Goal: Information Seeking & Learning: Understand process/instructions

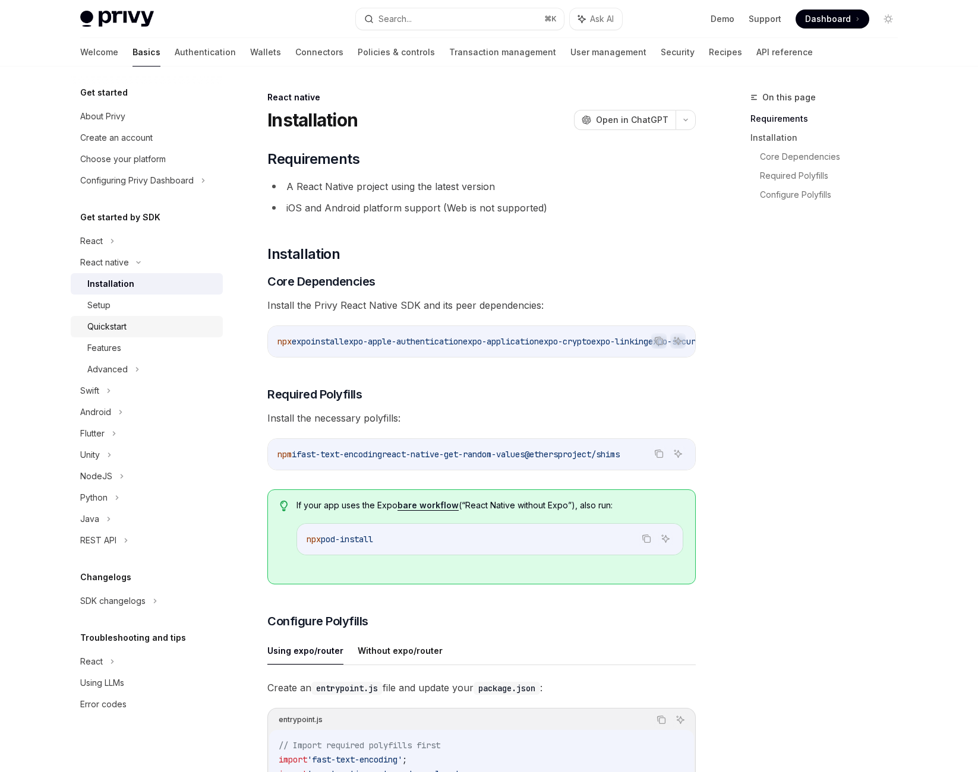
click at [135, 334] on div "Quickstart" at bounding box center [151, 327] width 128 height 14
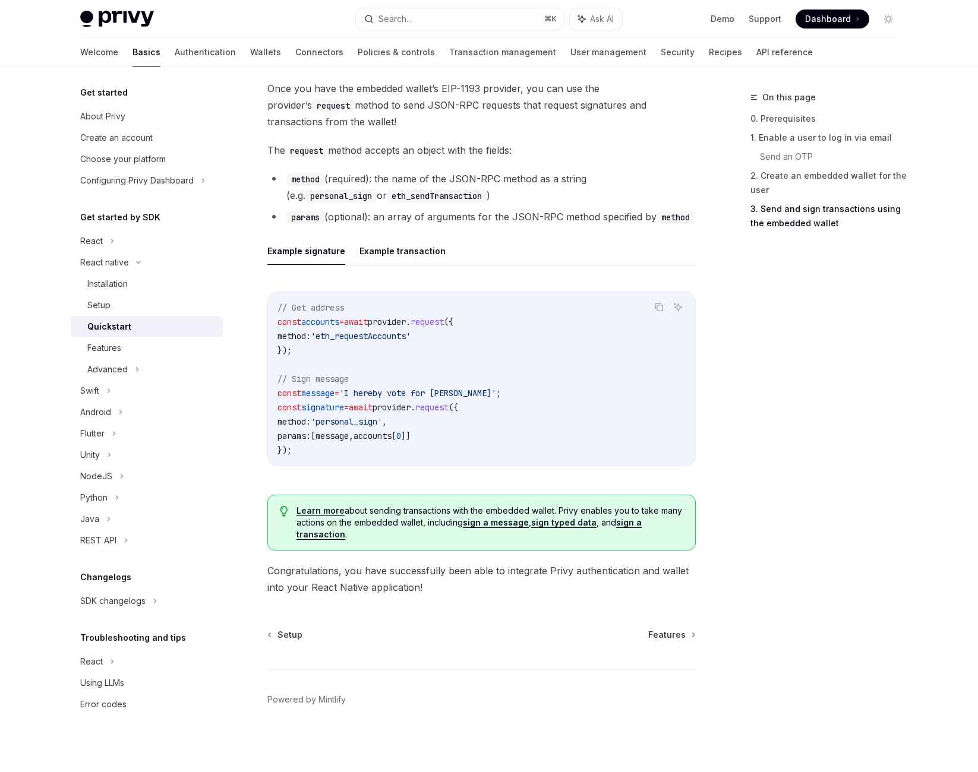
scroll to position [1766, 0]
click at [339, 36] on span "wallets" at bounding box center [322, 31] width 33 height 11
click at [467, 36] on span "useEmbeddedEthereumWallet" at bounding box center [408, 31] width 119 height 11
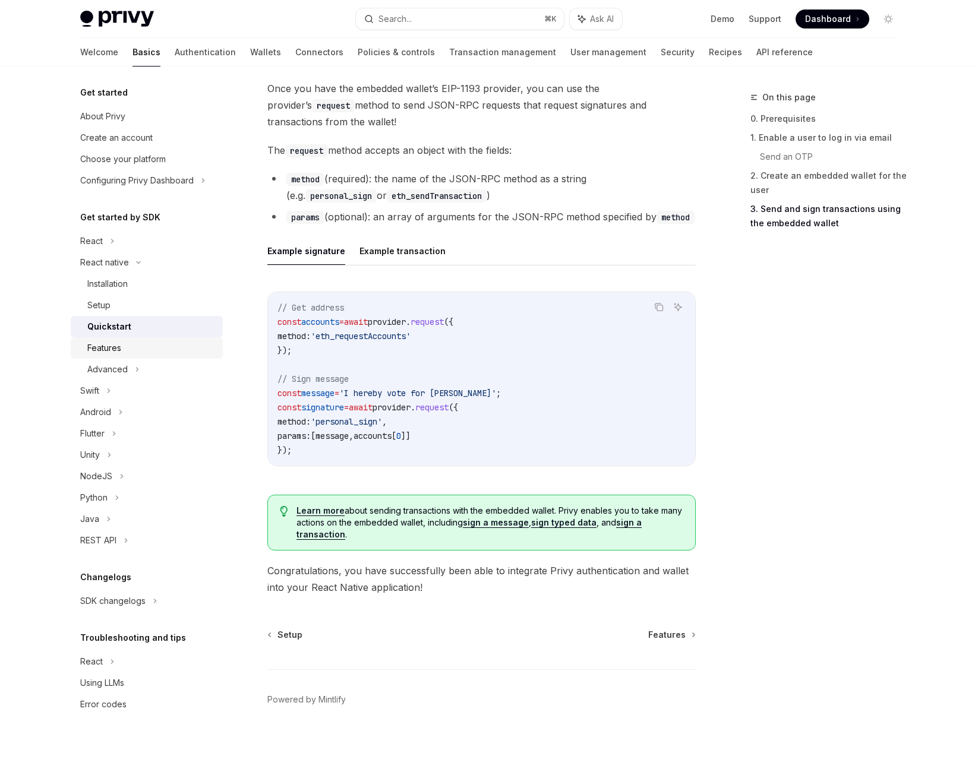
click at [103, 355] on div "Features" at bounding box center [151, 348] width 128 height 14
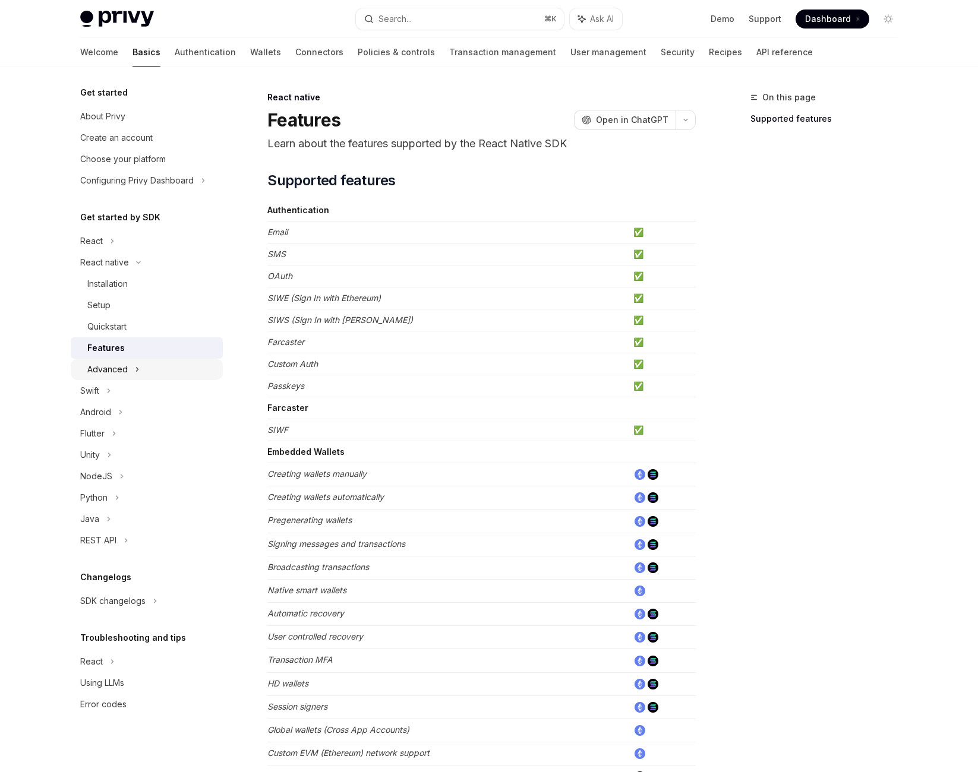
click at [115, 380] on div "Advanced" at bounding box center [147, 369] width 152 height 21
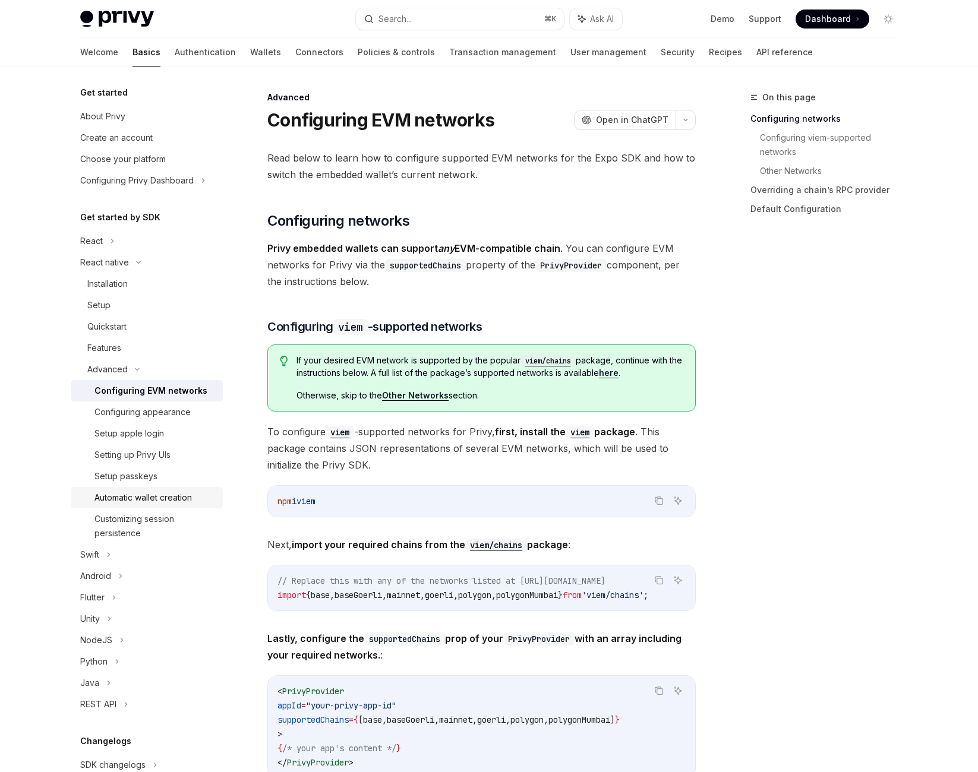
click at [163, 505] on div "Automatic wallet creation" at bounding box center [142, 498] width 97 height 14
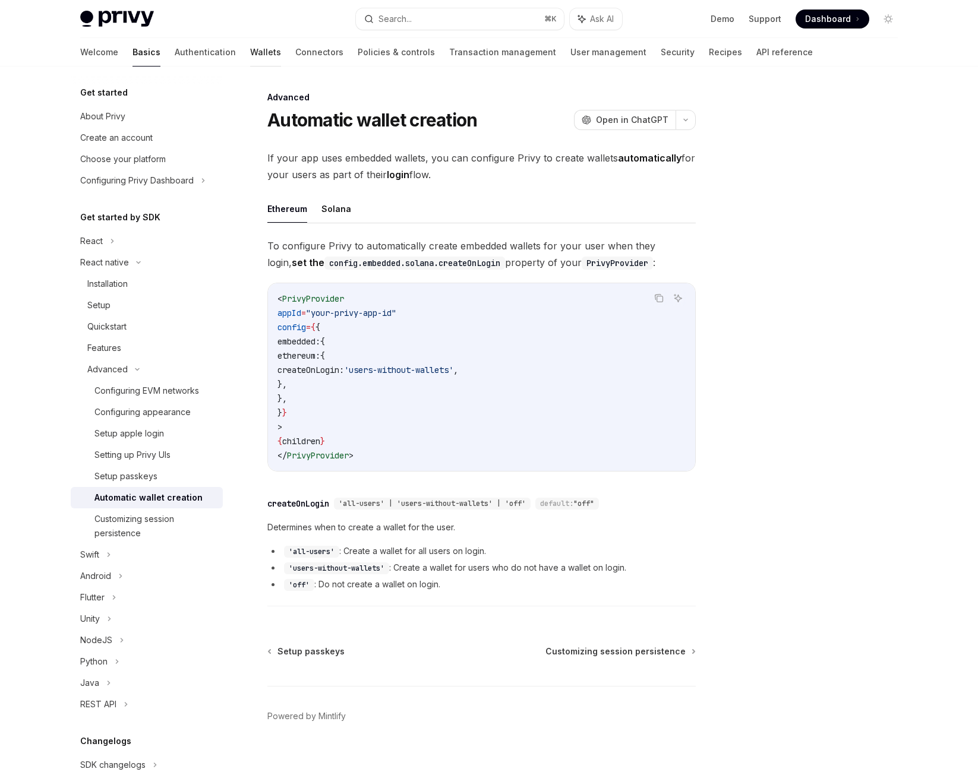
click at [250, 67] on link "Wallets" at bounding box center [265, 52] width 31 height 29
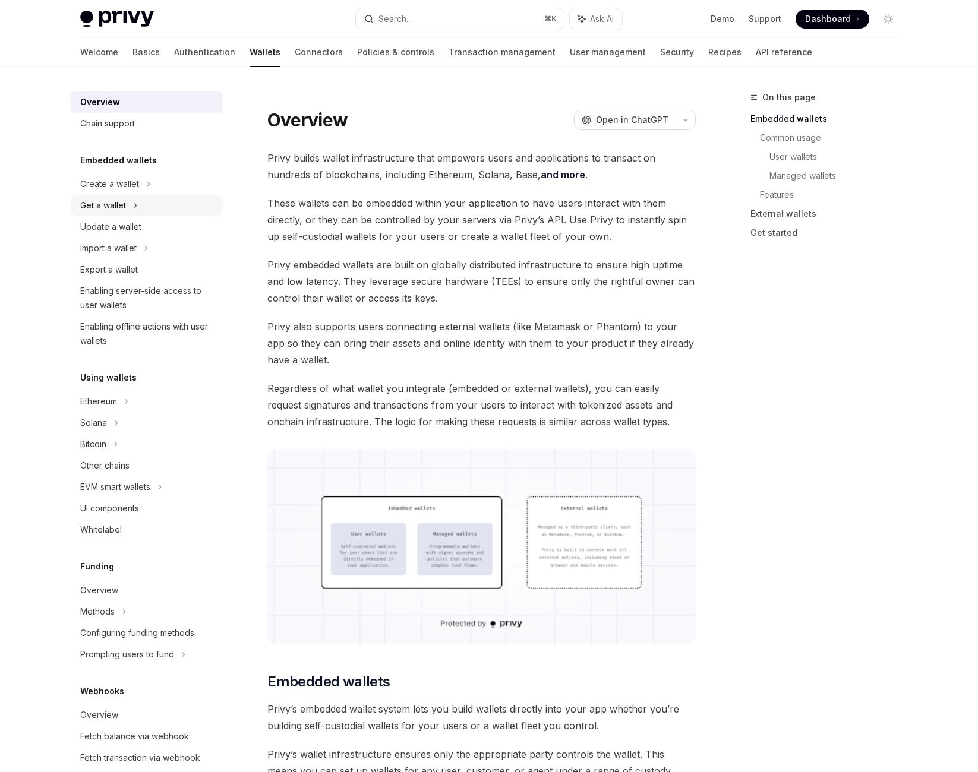
click at [135, 207] on icon at bounding box center [136, 206] width 2 height 4
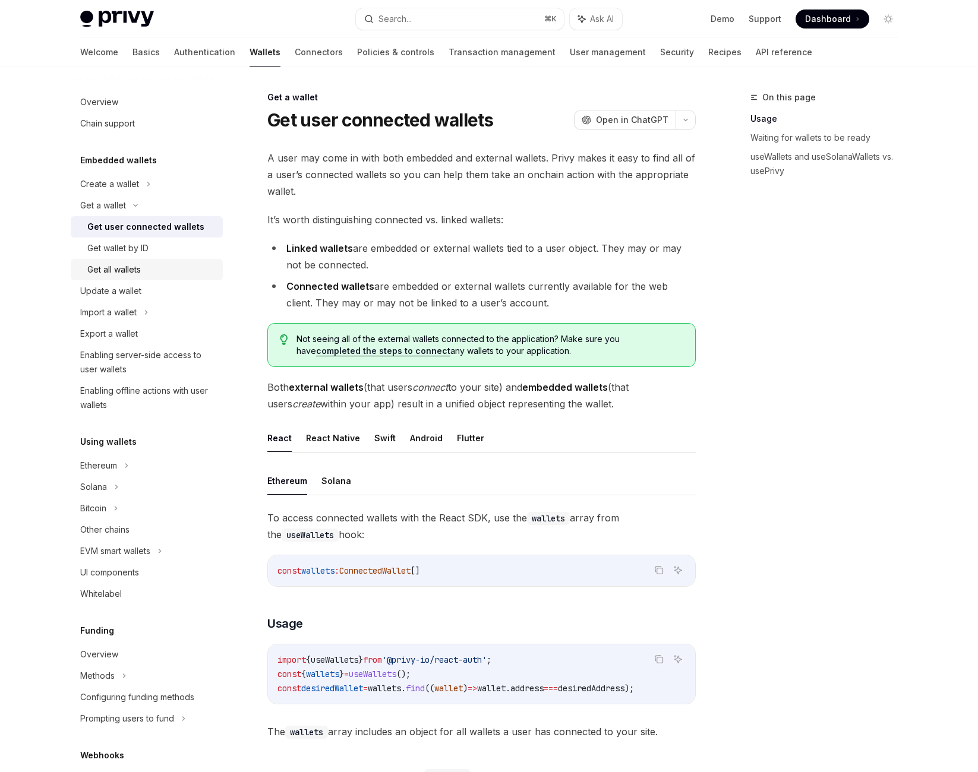
click at [135, 277] on div "Get all wallets" at bounding box center [151, 270] width 128 height 14
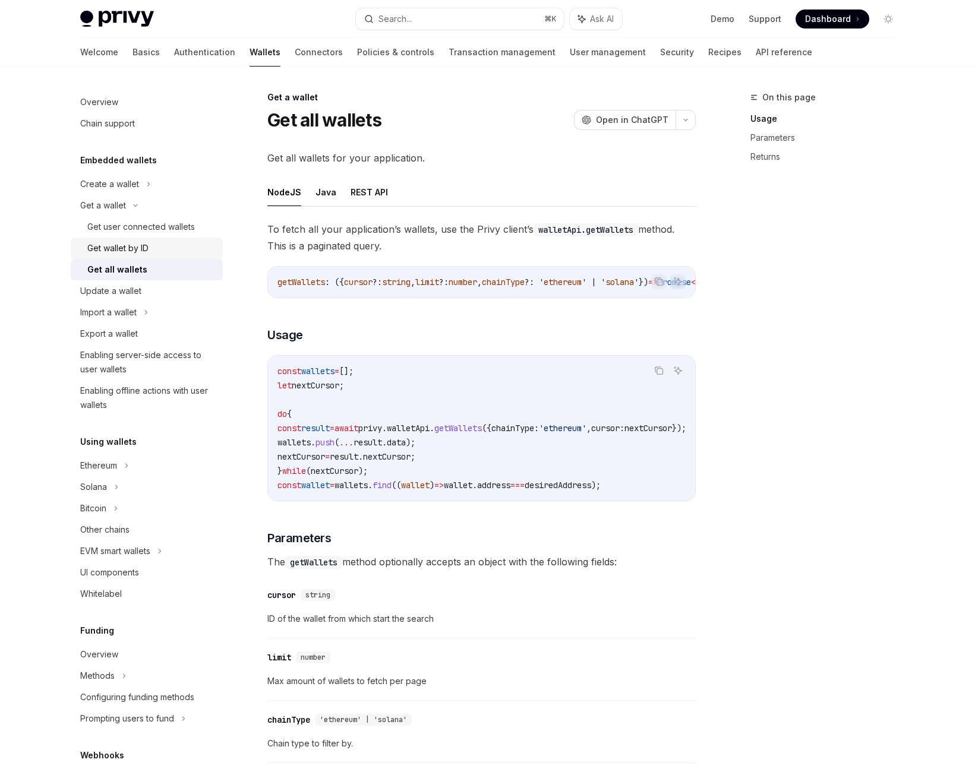
click at [129, 255] on div "Get wallet by ID" at bounding box center [151, 248] width 128 height 14
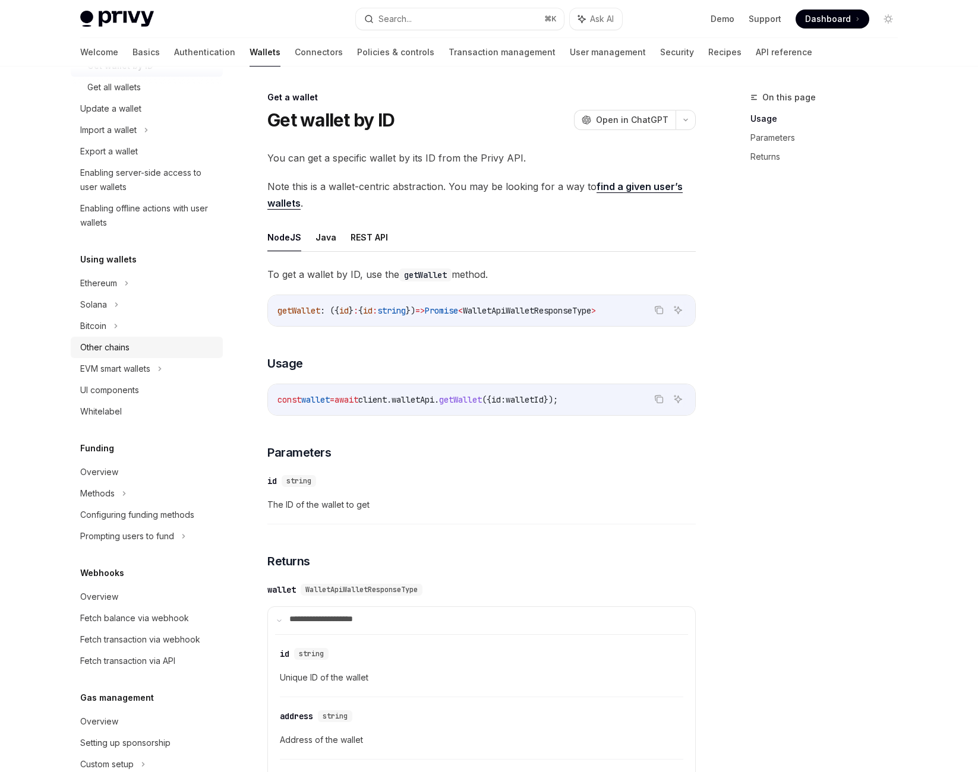
scroll to position [183, 0]
click at [118, 293] on div "Ethereum" at bounding box center [147, 282] width 152 height 21
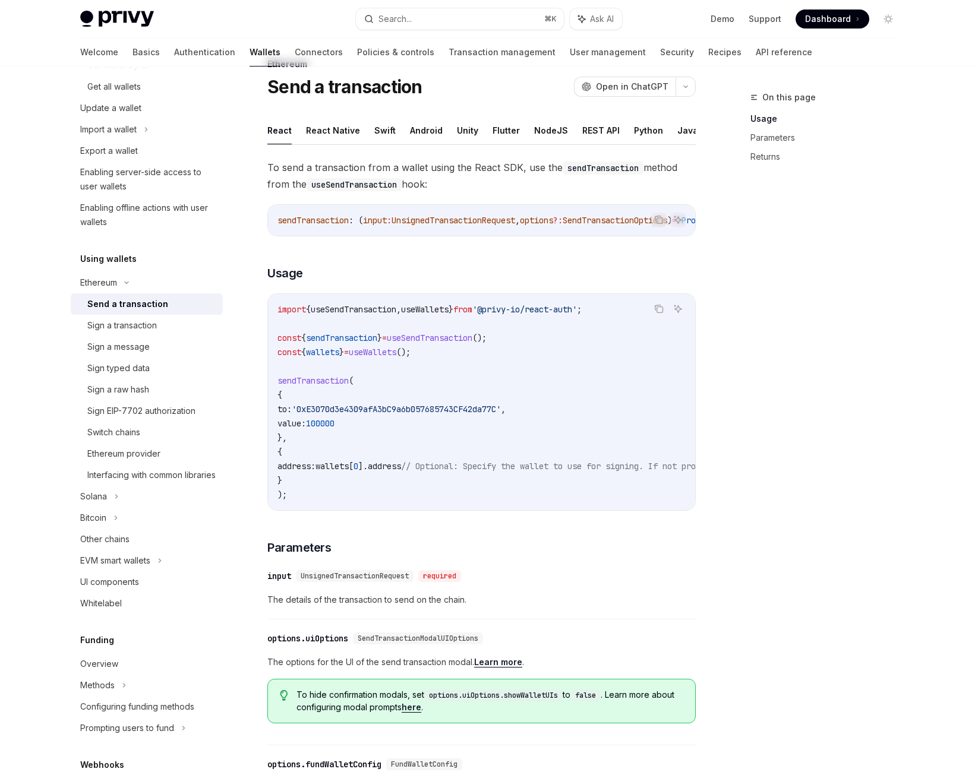
scroll to position [36, 0]
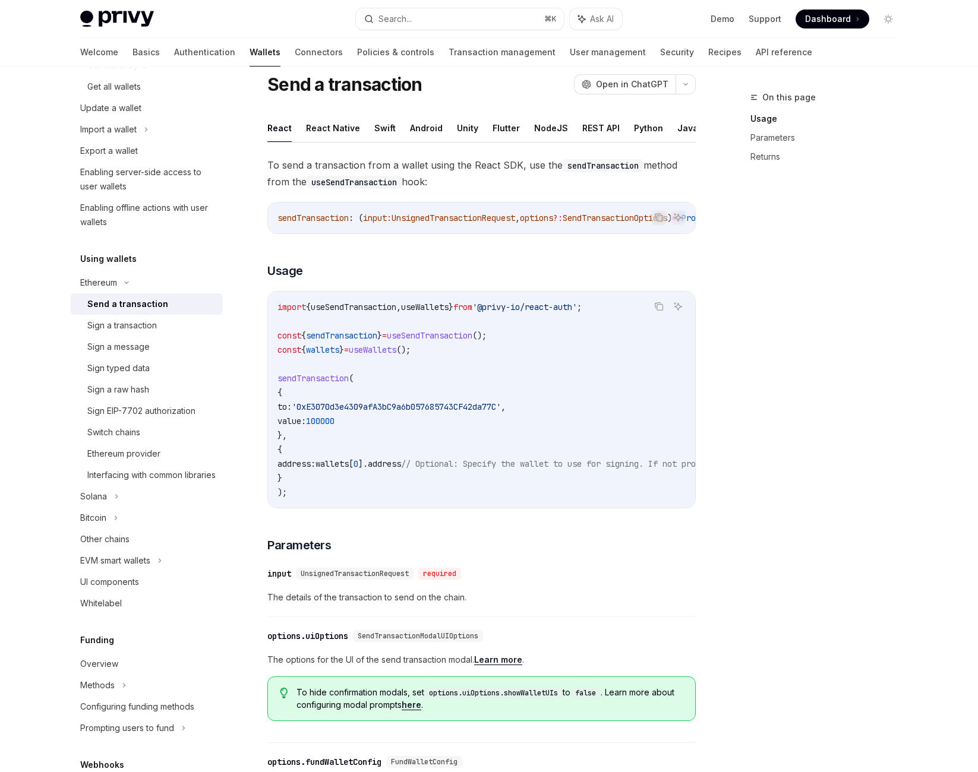
click at [472, 341] on span "useSendTransaction" at bounding box center [430, 335] width 86 height 11
click at [601, 470] on code "import { useSendTransaction , useWallets } from '@privy-io/react-auth' ; const …" at bounding box center [588, 400] width 622 height 200
click at [377, 341] on span "sendTransaction" at bounding box center [341, 335] width 71 height 11
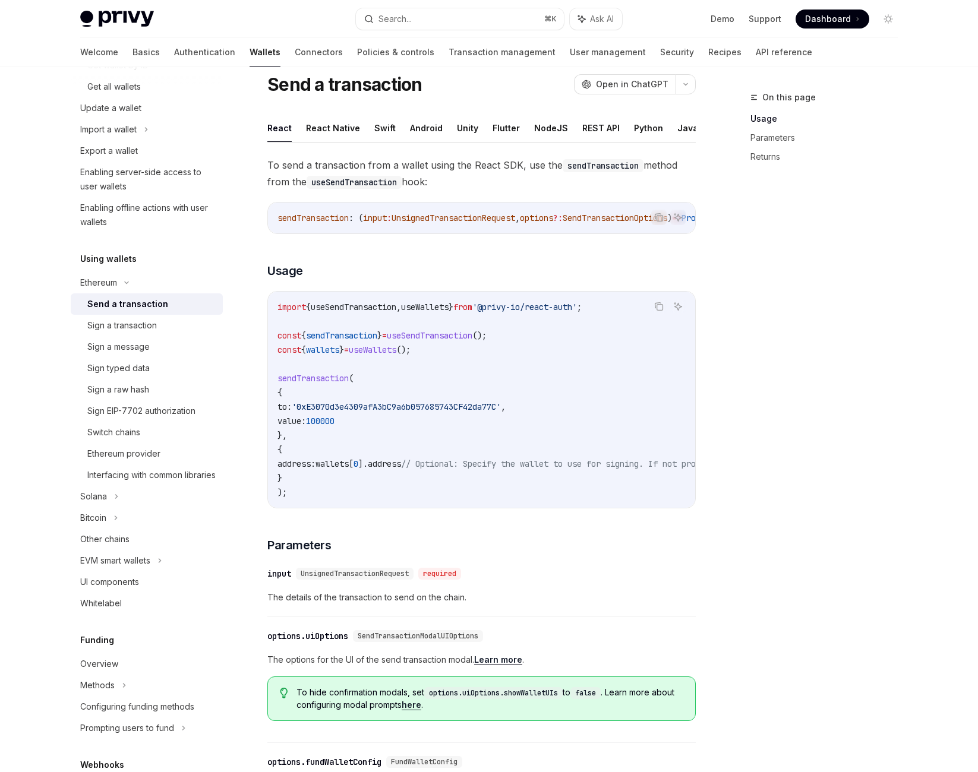
click at [396, 355] on span "useWallets" at bounding box center [373, 349] width 48 height 11
click at [344, 355] on span "}" at bounding box center [341, 349] width 5 height 11
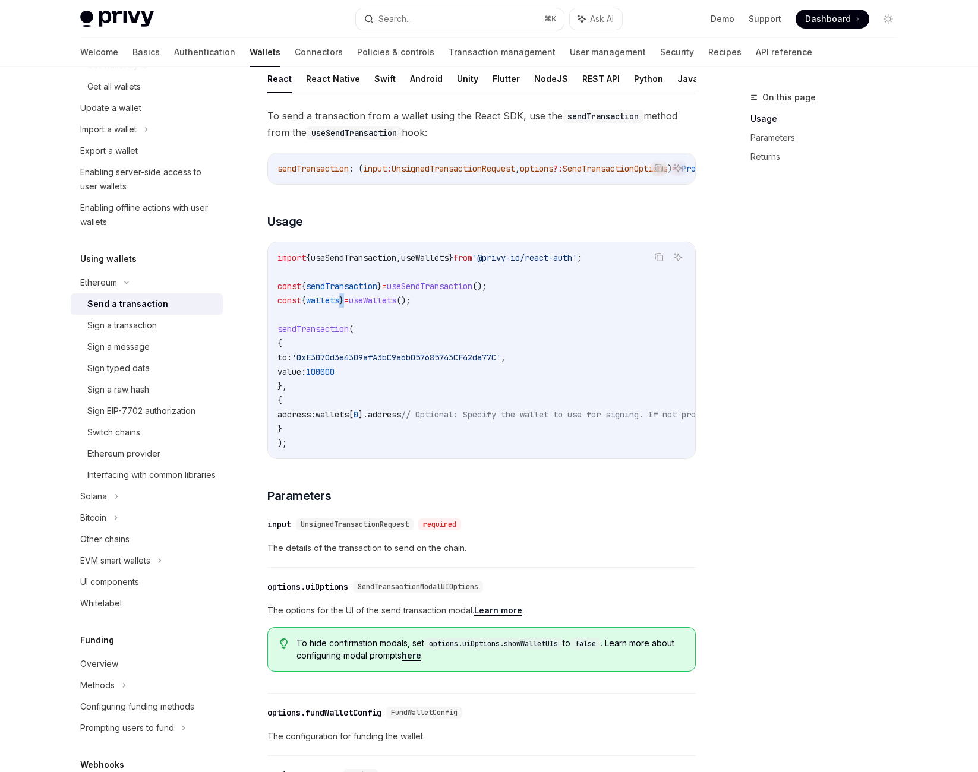
scroll to position [86, 0]
click at [339, 305] on span "wallets" at bounding box center [322, 300] width 33 height 11
click at [401, 419] on span "address" at bounding box center [384, 414] width 33 height 11
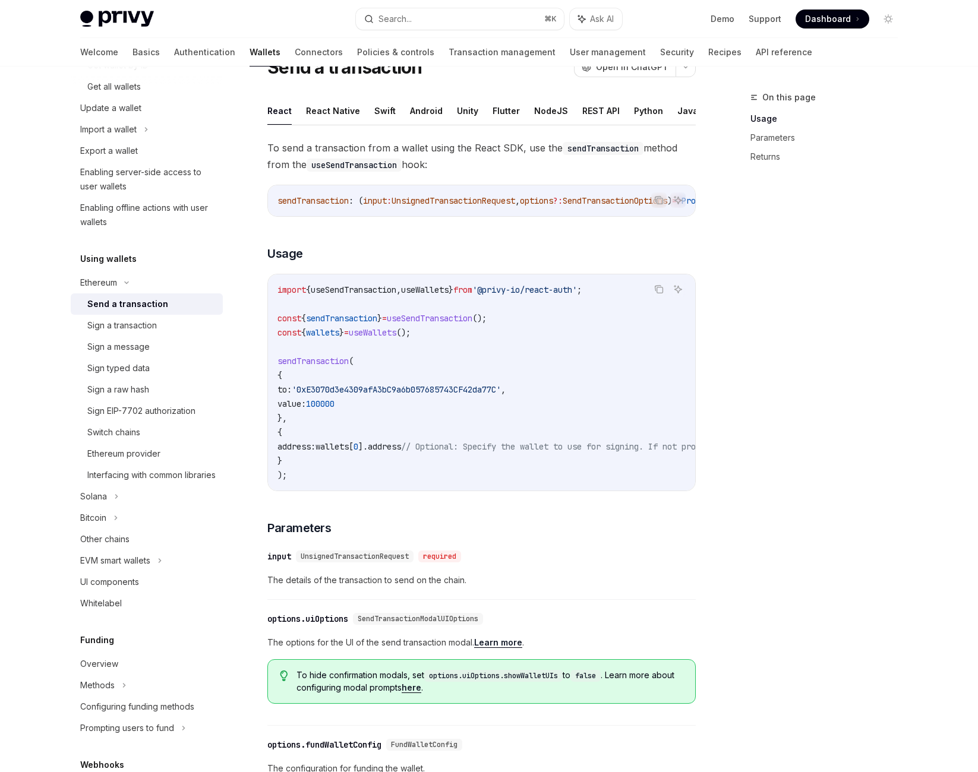
scroll to position [0, 0]
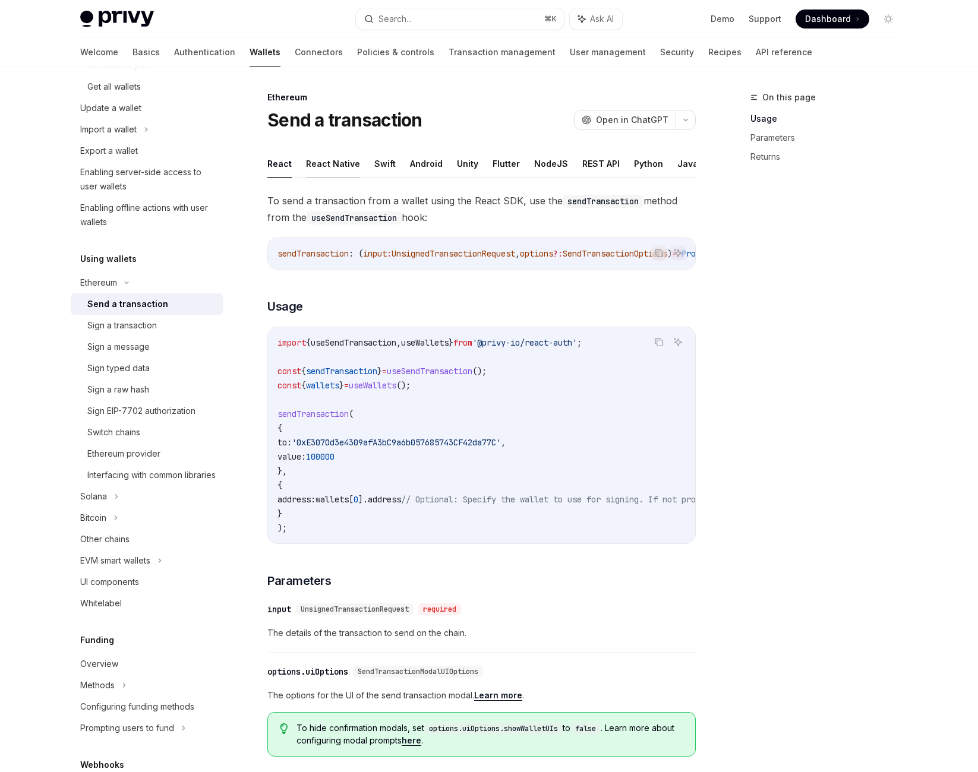
click at [355, 178] on button "React Native" at bounding box center [333, 164] width 54 height 28
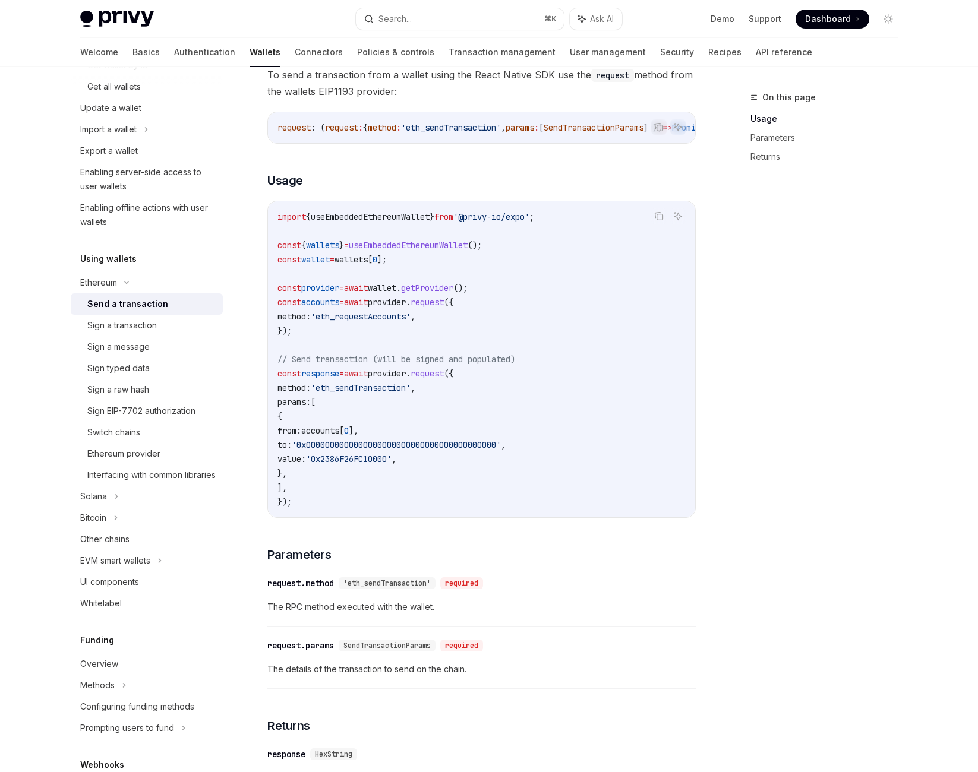
scroll to position [140, 0]
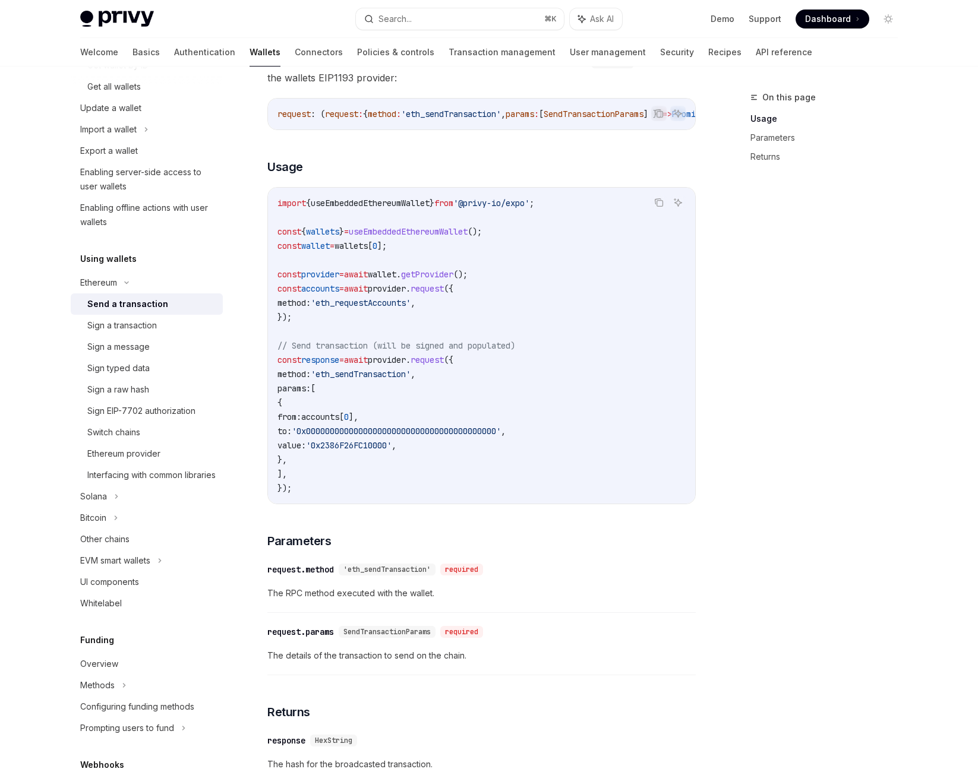
click at [457, 237] on span "useEmbeddedEthereumWallet" at bounding box center [408, 231] width 119 height 11
click at [491, 356] on code "import { useEmbeddedEthereumWallet } from '@privy-io/expo' ; const { wallets } …" at bounding box center [481, 345] width 408 height 299
click at [467, 237] on span "useEmbeddedEthereumWallet" at bounding box center [408, 231] width 119 height 11
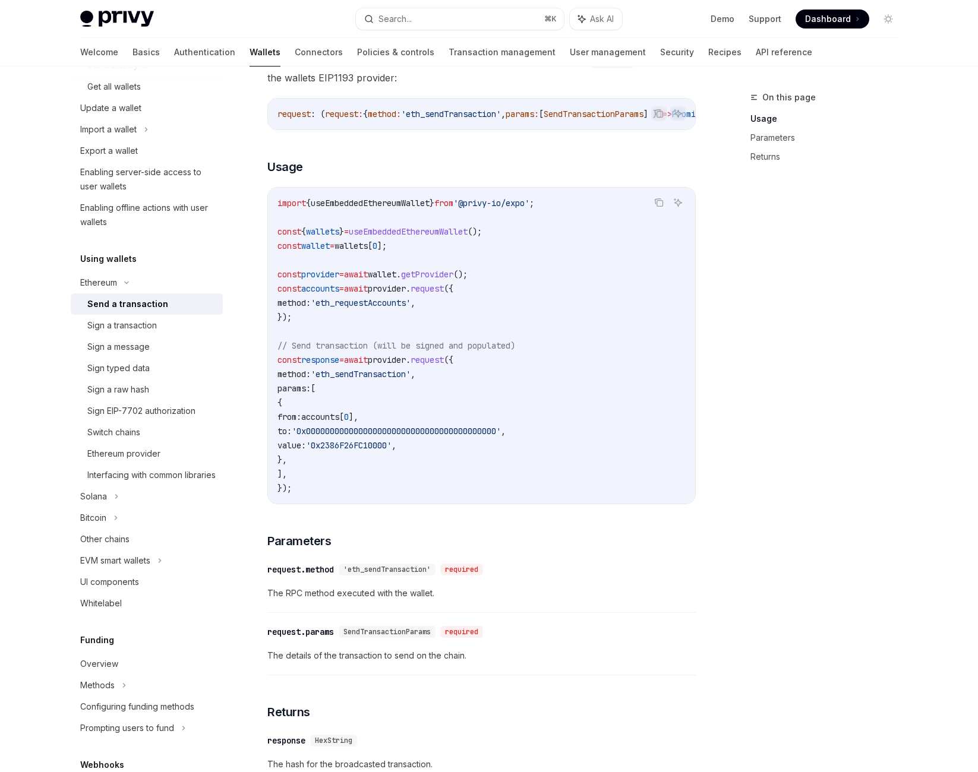
click at [434, 362] on code "import { useEmbeddedEthereumWallet } from '@privy-io/expo' ; const { wallets } …" at bounding box center [481, 345] width 408 height 299
click at [368, 251] on span "wallets" at bounding box center [350, 246] width 33 height 11
click at [387, 251] on span "];" at bounding box center [382, 246] width 10 height 11
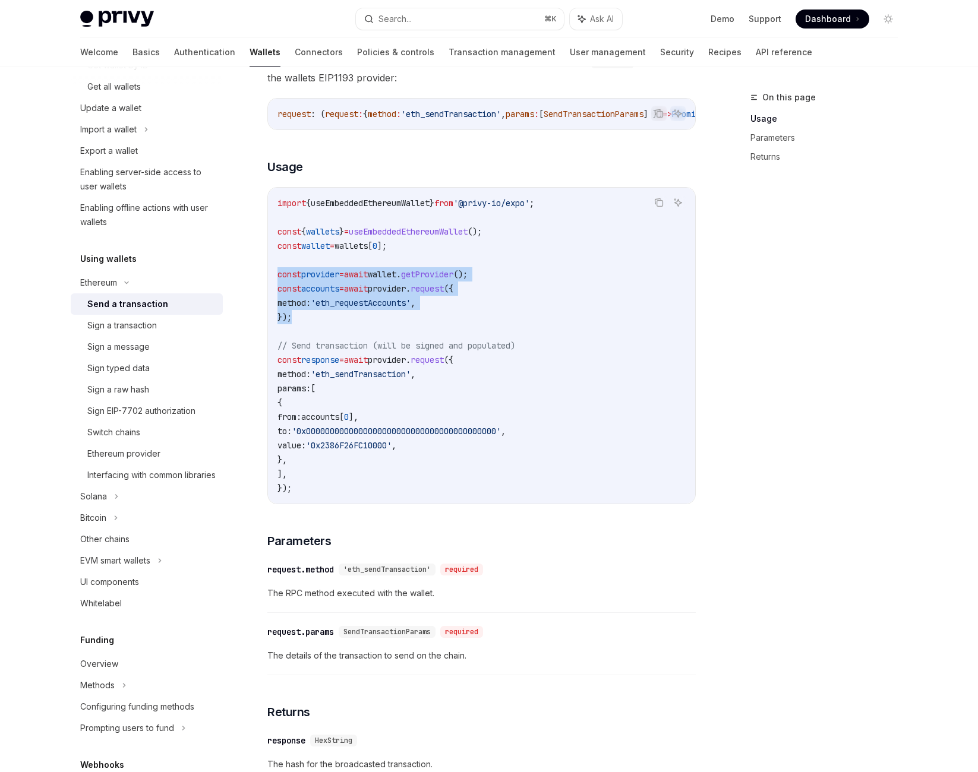
drag, startPoint x: 282, startPoint y: 391, endPoint x: 428, endPoint y: 445, distance: 155.8
click at [428, 445] on code "import { useEmbeddedEthereumWallet } from '@privy-io/expo' ; const { wallets } …" at bounding box center [481, 345] width 408 height 299
copy code "const provider = await wallet . getProvider (); const accounts = await provider…"
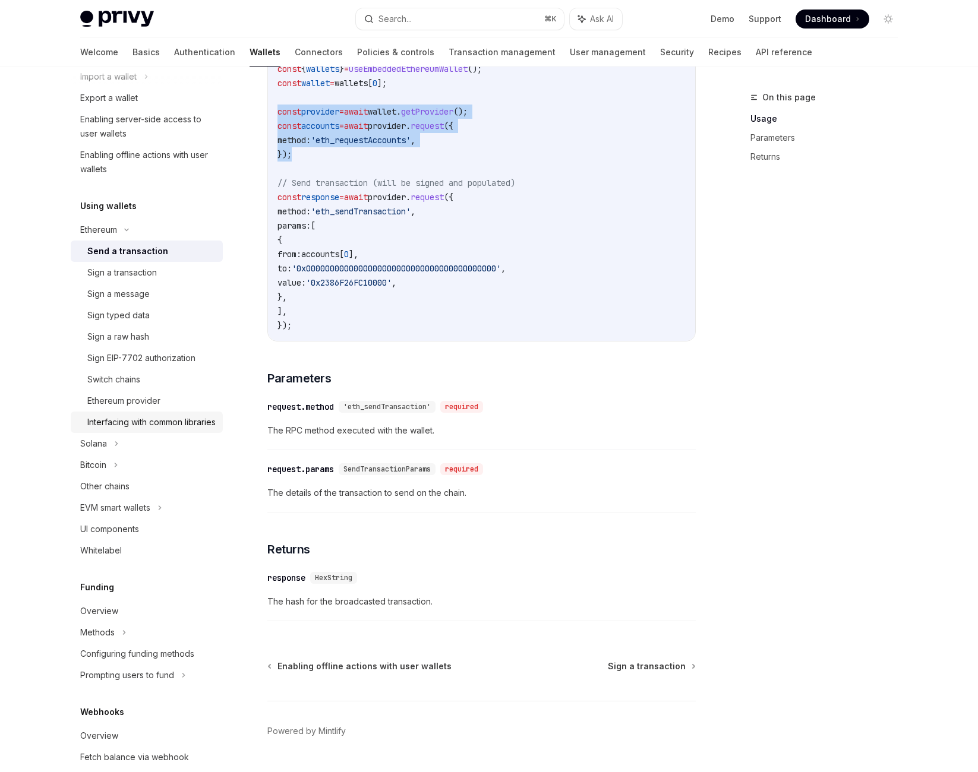
scroll to position [238, 0]
click at [137, 278] on div "Sign a transaction" at bounding box center [151, 271] width 128 height 14
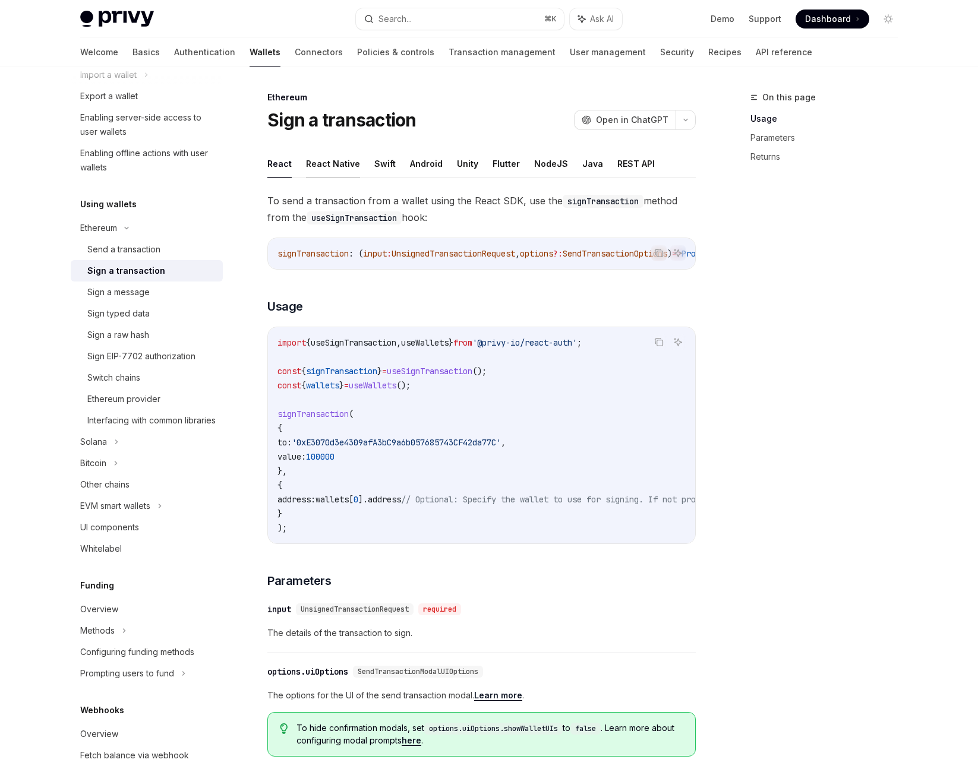
click at [360, 178] on button "React Native" at bounding box center [333, 164] width 54 height 28
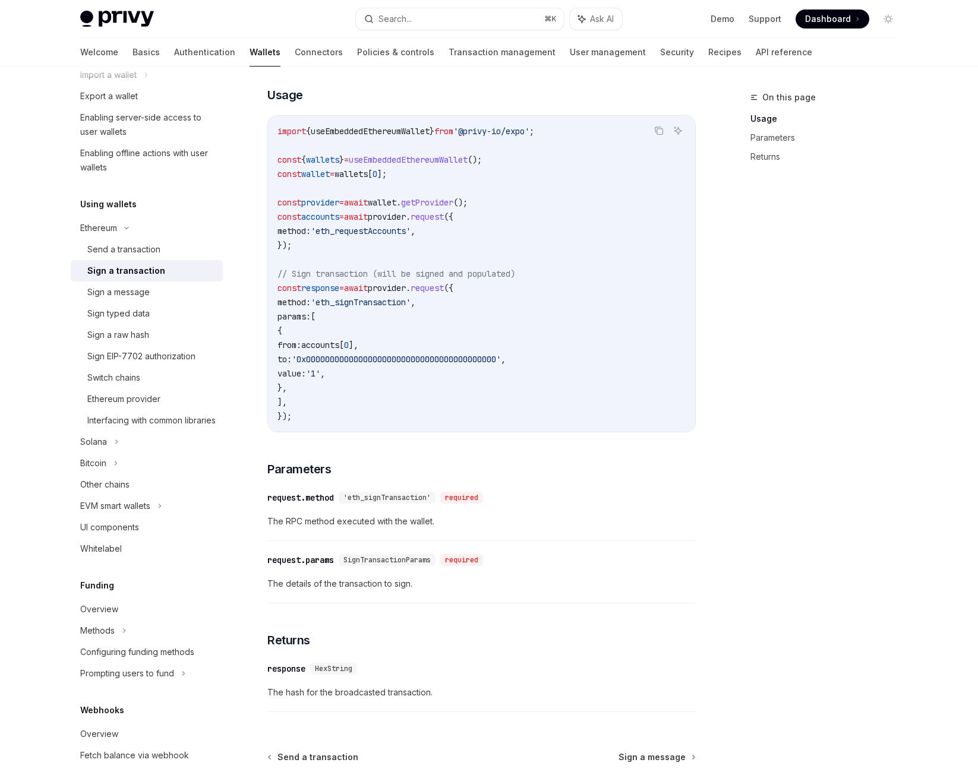
scroll to position [212, 0]
click at [144, 260] on link "Send a transaction" at bounding box center [147, 249] width 152 height 21
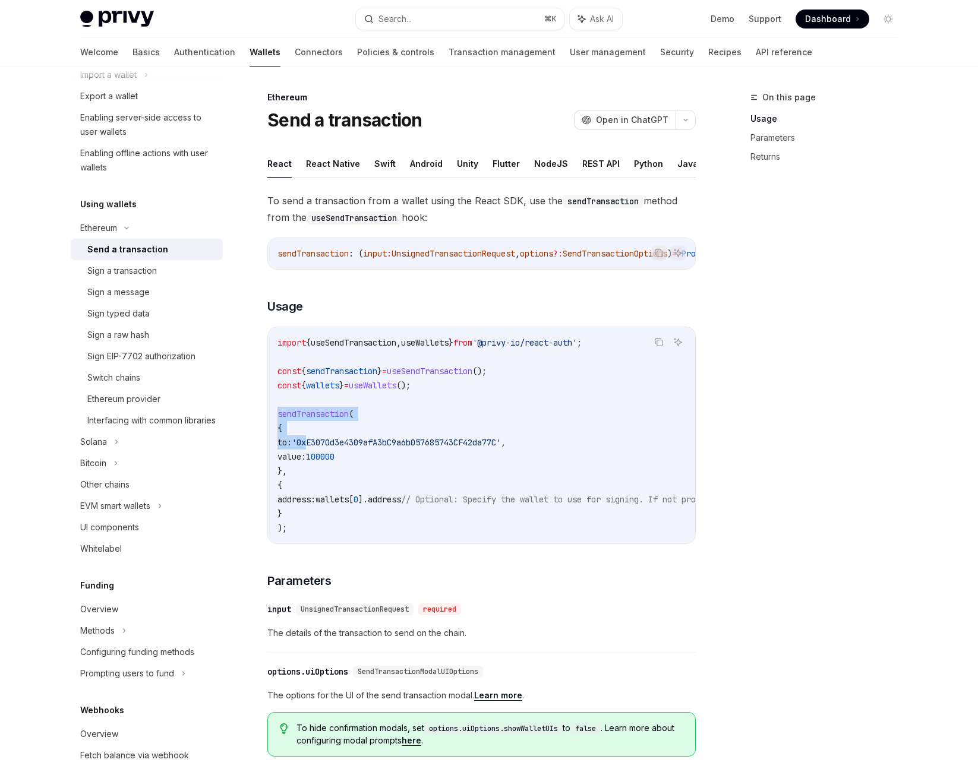
drag, startPoint x: 282, startPoint y: 530, endPoint x: 346, endPoint y: 564, distance: 71.7
click at [346, 535] on code "import { useSendTransaction , useWallets } from '@privy-io/react-auth' ; const …" at bounding box center [588, 436] width 622 height 200
click at [357, 178] on button "React Native" at bounding box center [333, 164] width 54 height 28
type textarea "*"
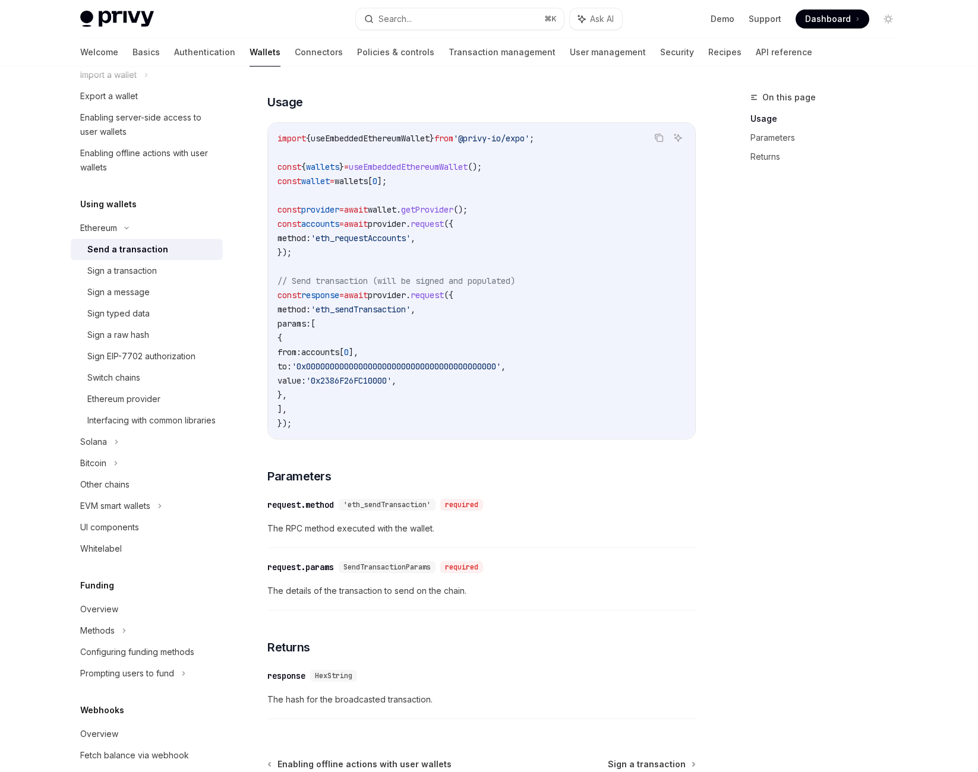
scroll to position [218, 0]
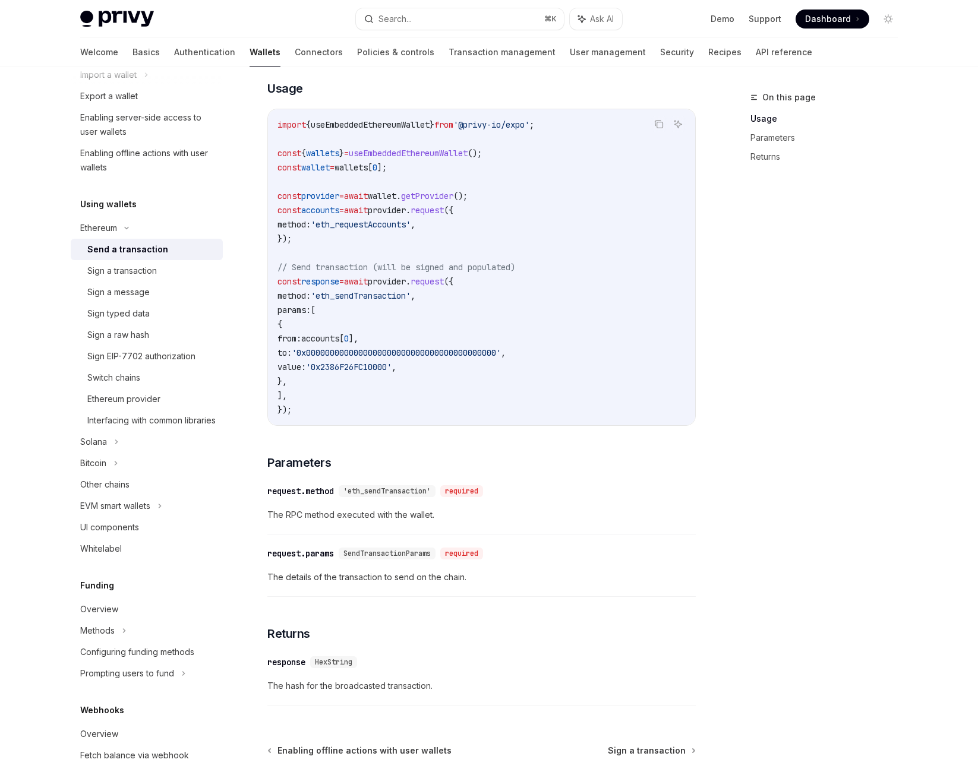
click at [279, 422] on div "import { useEmbeddedEthereumWallet } from '@privy-io/expo' ; const { wallets } …" at bounding box center [481, 267] width 427 height 316
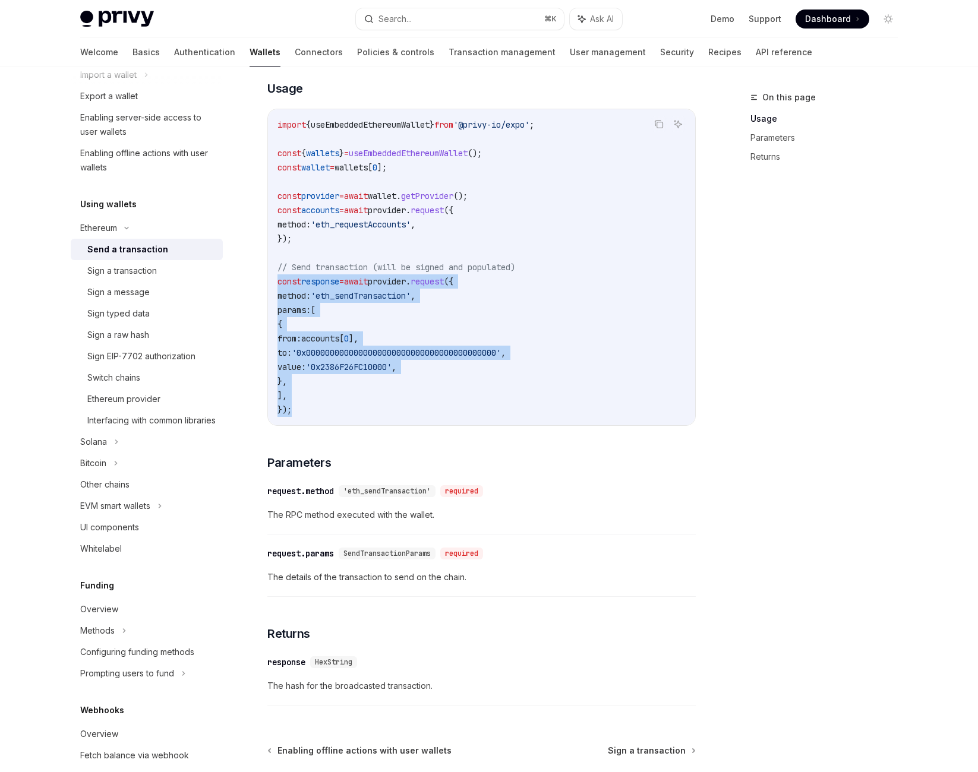
drag, startPoint x: 284, startPoint y: 421, endPoint x: 423, endPoint y: 576, distance: 208.6
click at [423, 417] on code "import { useEmbeddedEthereumWallet } from '@privy-io/expo' ; const { wallets } …" at bounding box center [481, 267] width 408 height 299
copy code "const response = await provider . request ({ method: 'eth_sendTransaction' , pa…"
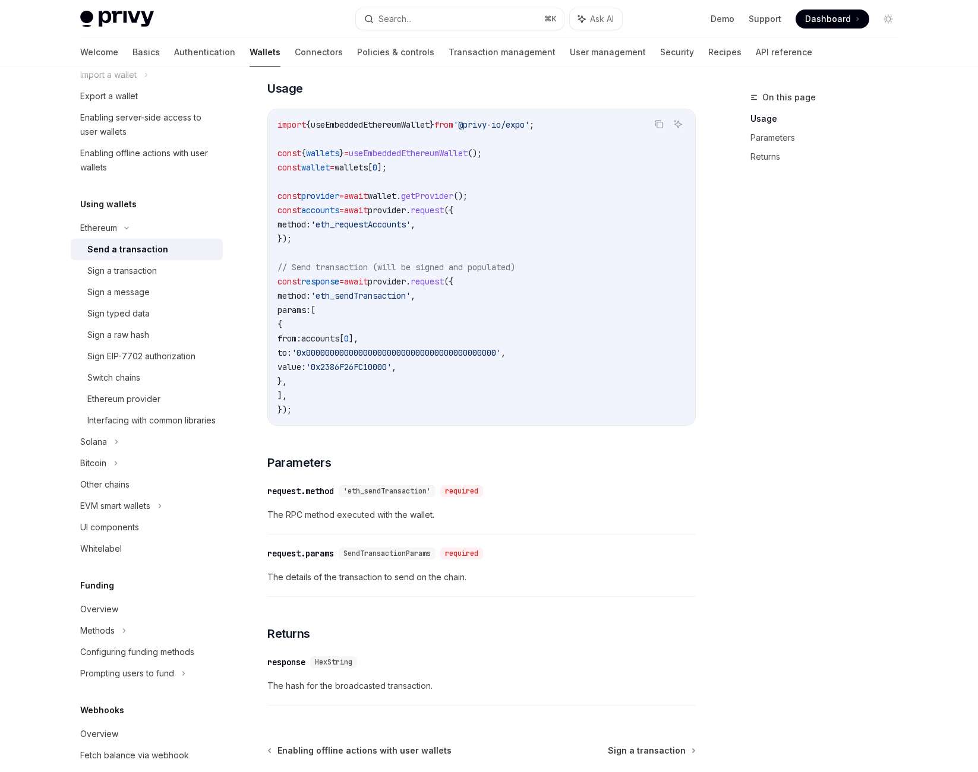
click at [562, 367] on code "import { useEmbeddedEthereumWallet } from '@privy-io/expo' ; const { wallets } …" at bounding box center [481, 267] width 408 height 299
click at [421, 30] on button "Search... ⌘ K" at bounding box center [460, 18] width 208 height 21
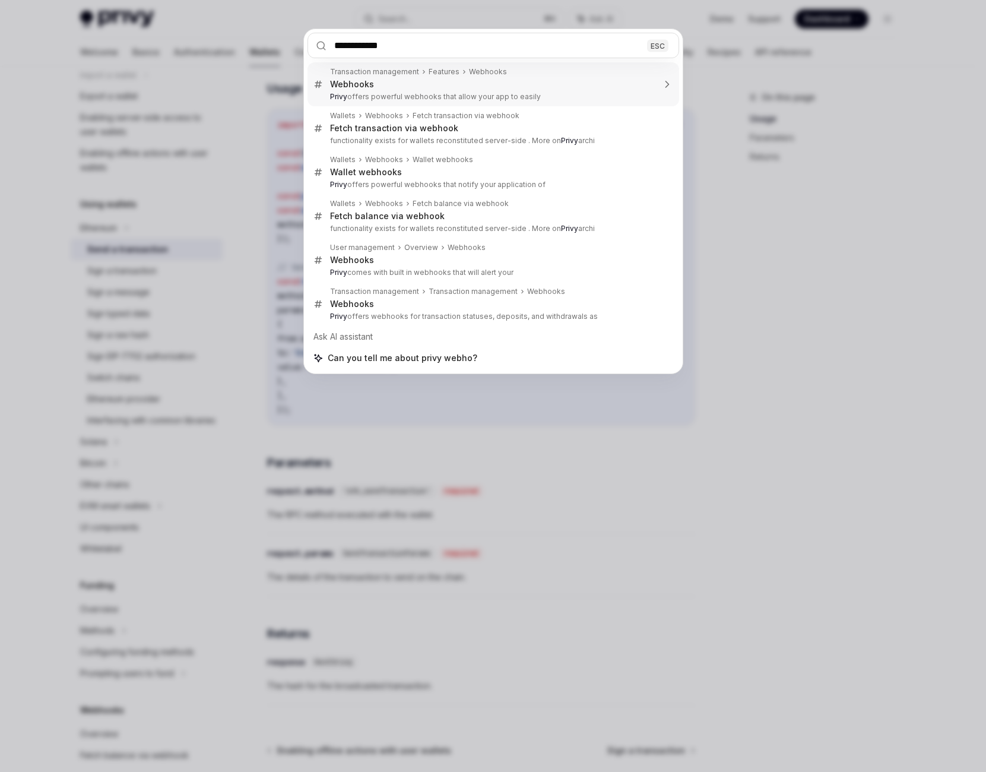
type input "**********"
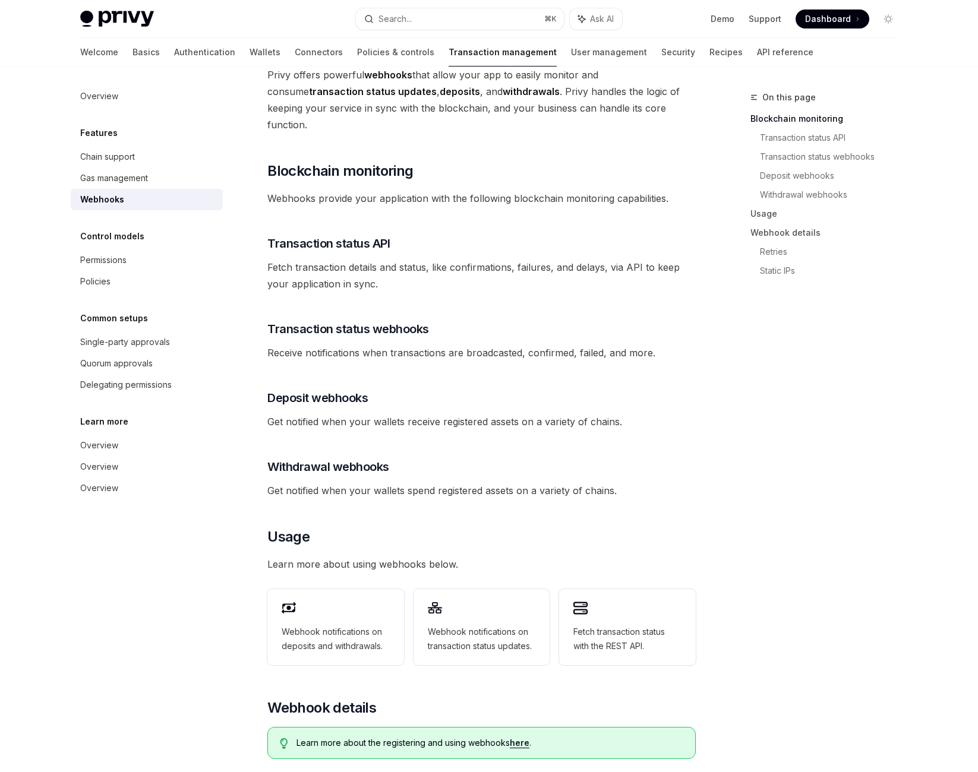
click at [418, 30] on button "Search... ⌘ K" at bounding box center [460, 18] width 208 height 21
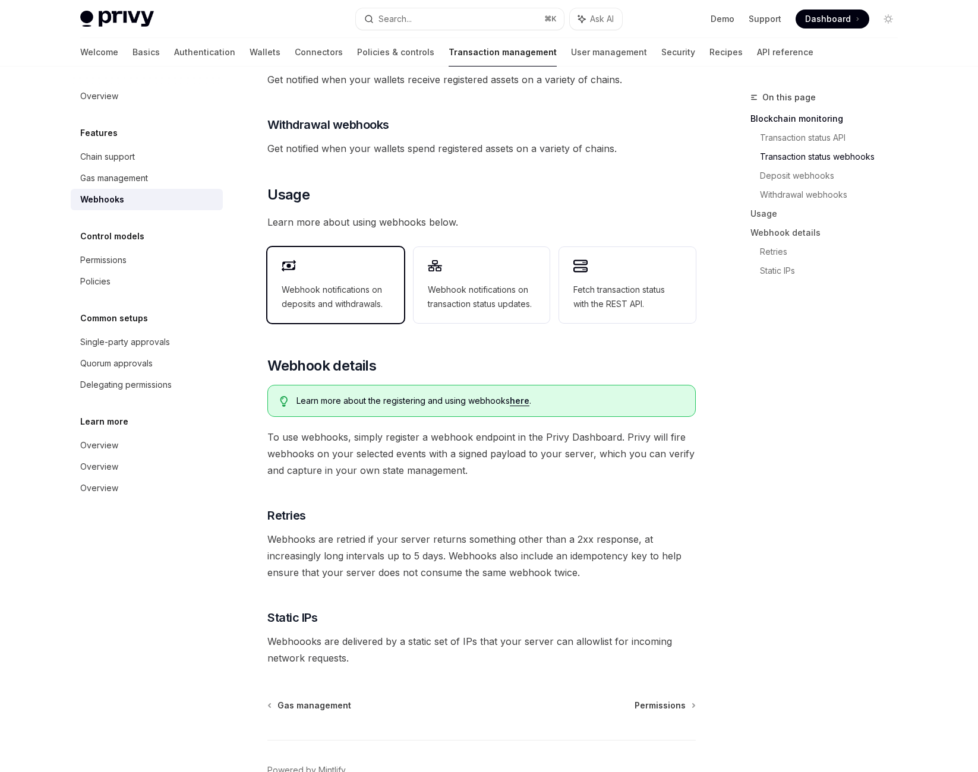
scroll to position [438, 0]
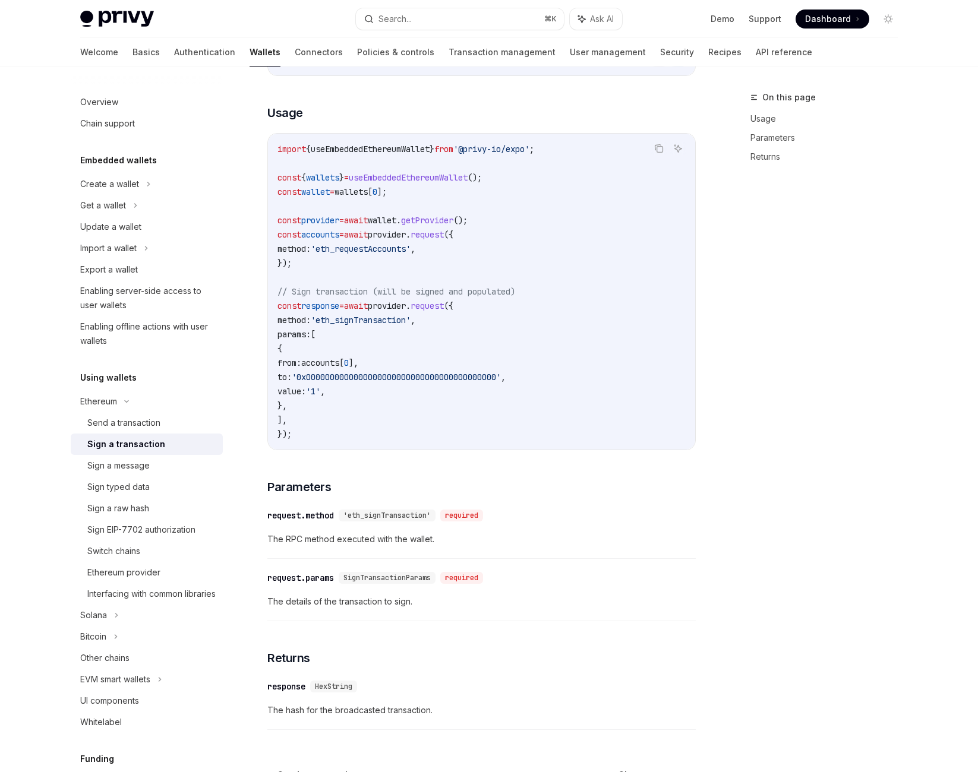
scroll to position [212, 0]
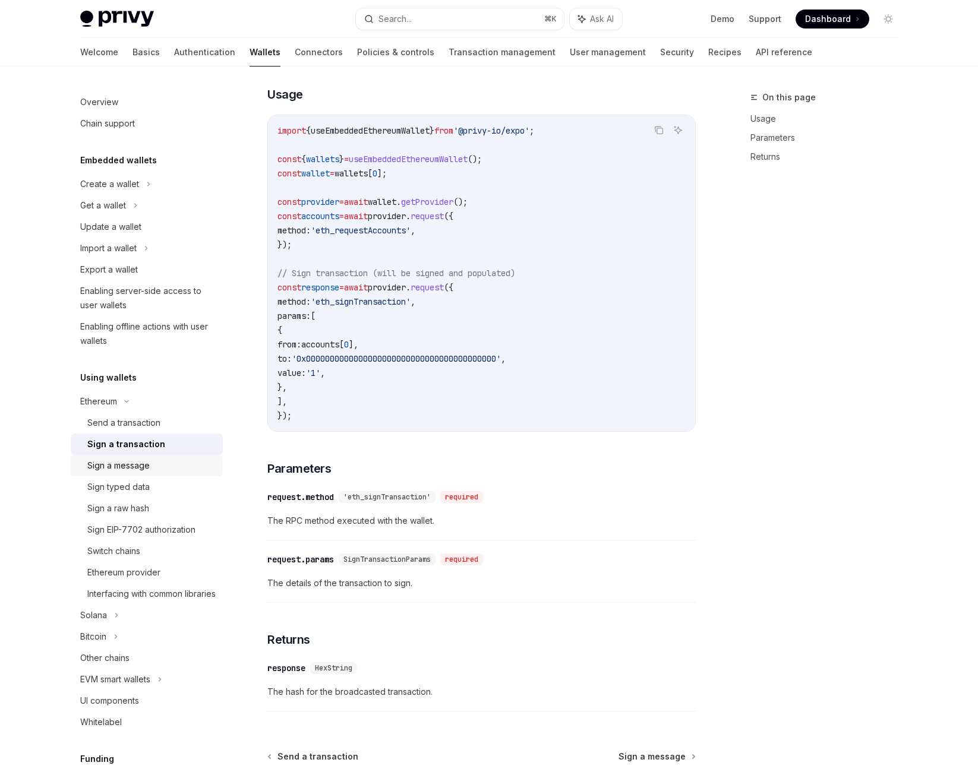
click at [71, 476] on link "Sign a message" at bounding box center [147, 465] width 152 height 21
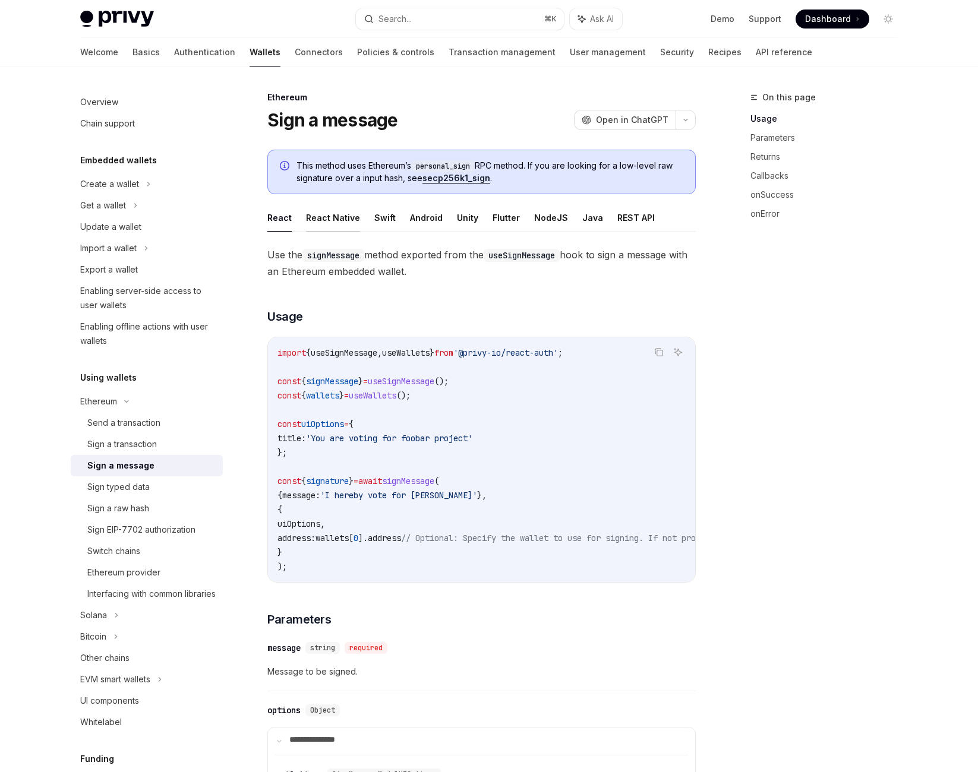
click at [358, 232] on button "React Native" at bounding box center [333, 218] width 54 height 28
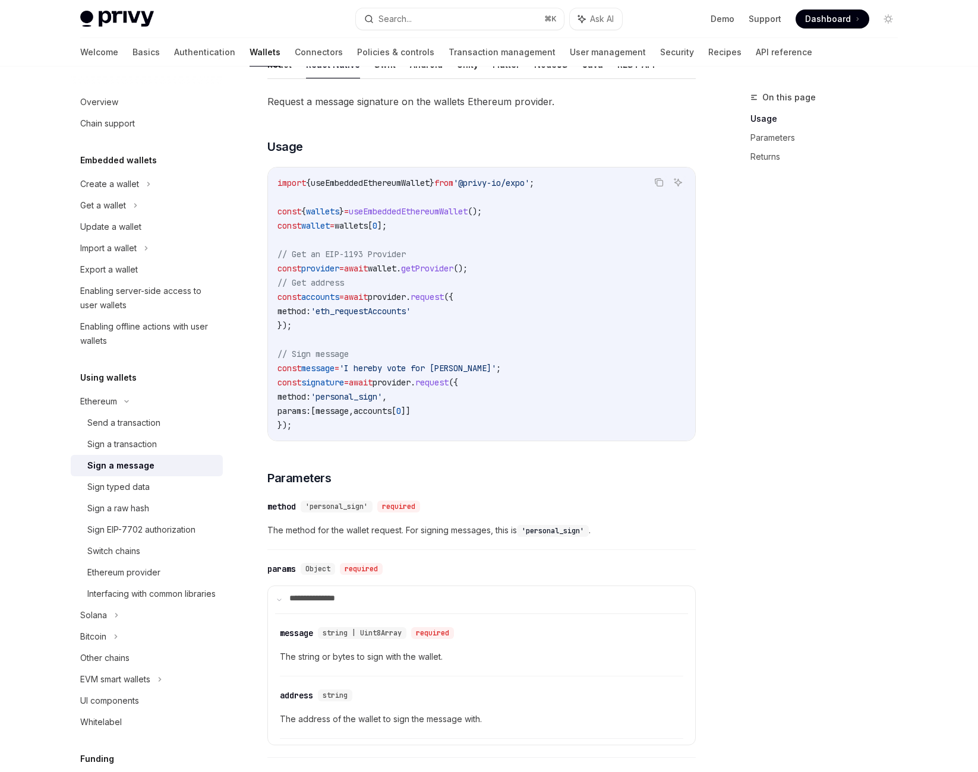
scroll to position [166, 0]
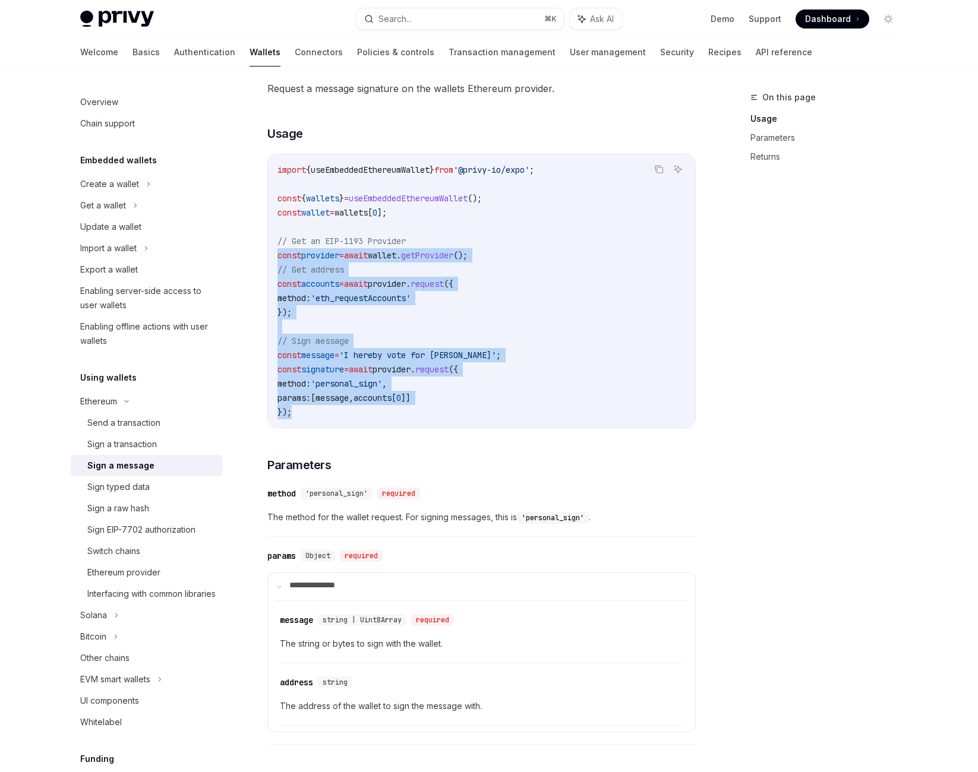
drag, startPoint x: 282, startPoint y: 382, endPoint x: 428, endPoint y: 589, distance: 253.3
click at [428, 428] on div "import { useEmbeddedEthereumWallet } from '@privy-io/expo' ; const { wallets } …" at bounding box center [481, 290] width 427 height 273
copy code "const provider = await wallet . getProvider (); // Get address const accounts =…"
click at [119, 494] on div "Sign typed data" at bounding box center [118, 487] width 62 height 14
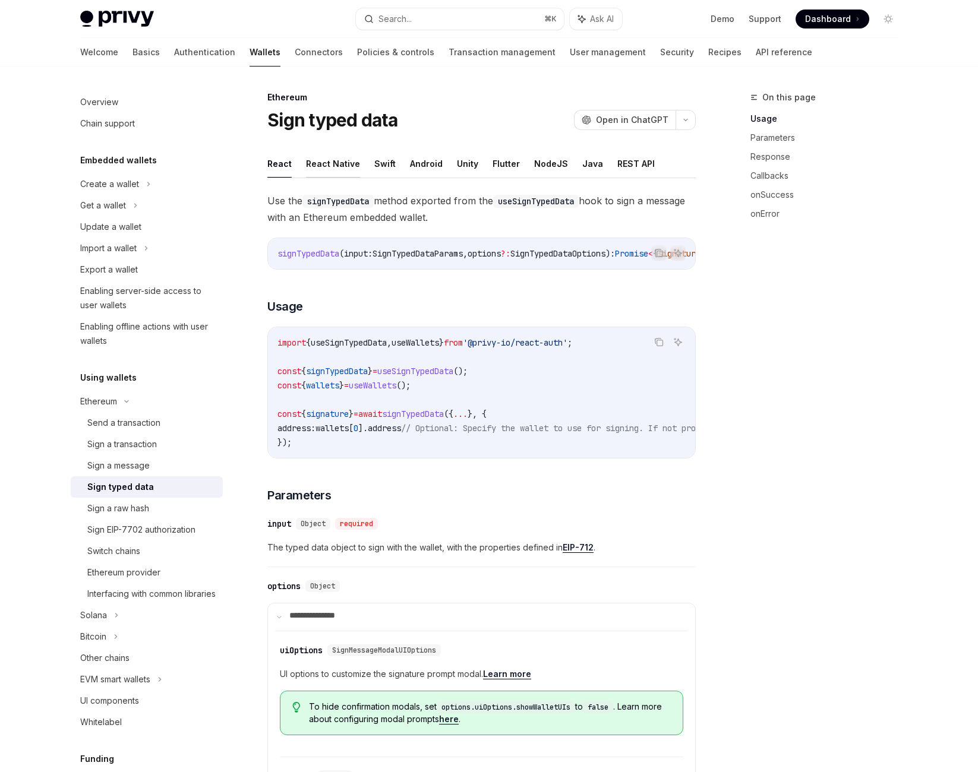
click at [341, 178] on button "React Native" at bounding box center [333, 164] width 54 height 28
type textarea "*"
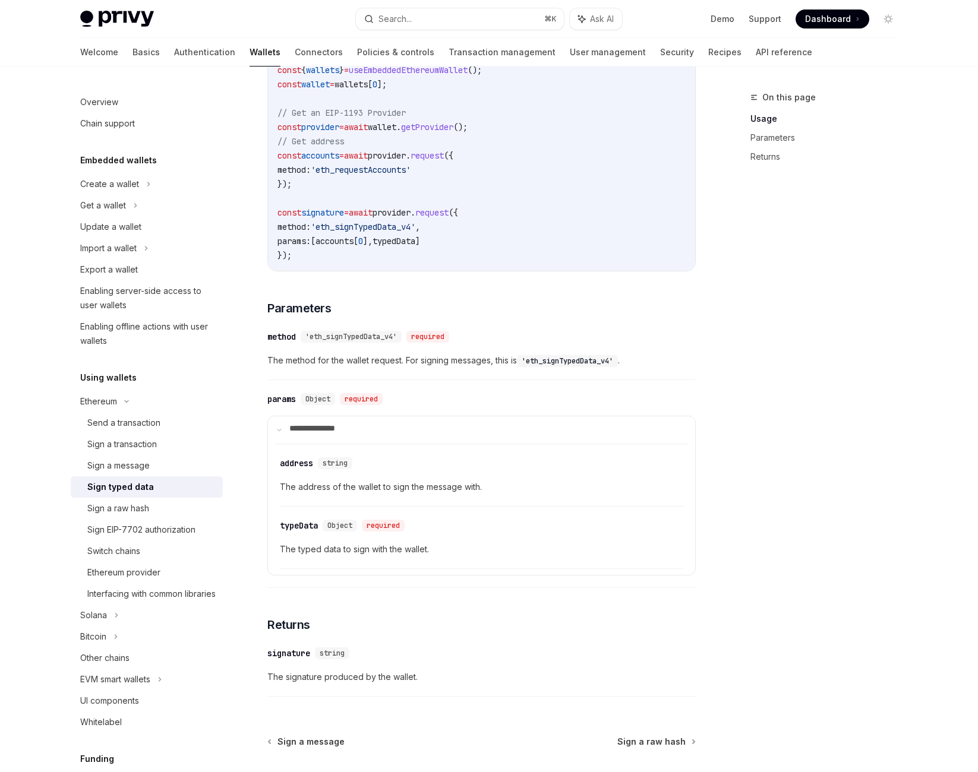
scroll to position [312, 0]
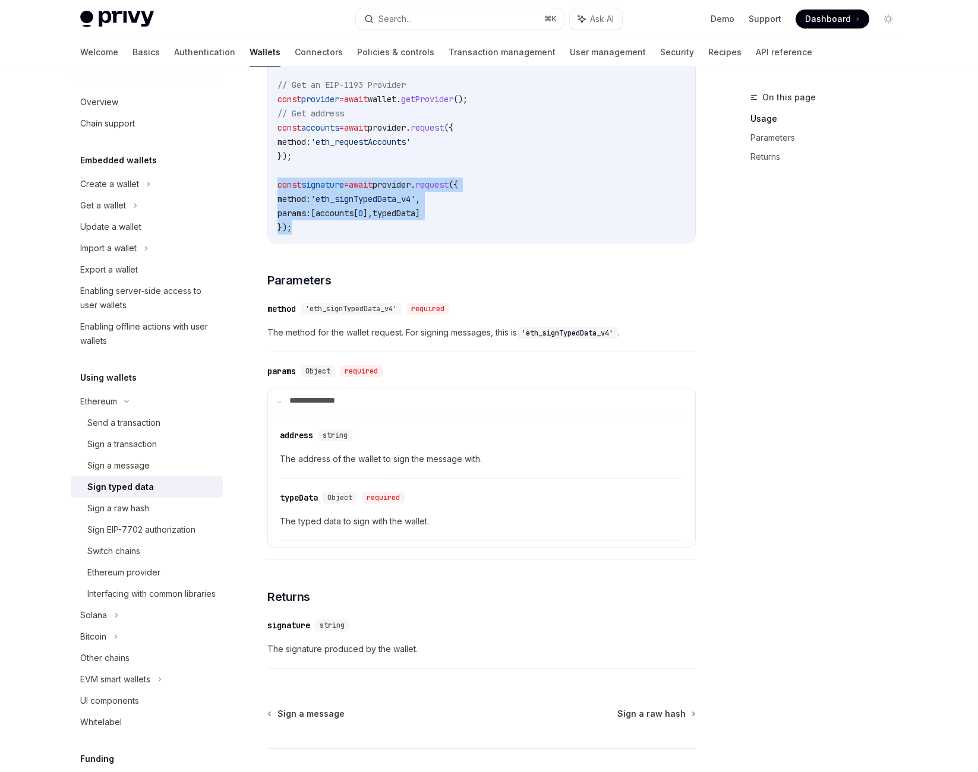
drag, startPoint x: 281, startPoint y: 322, endPoint x: 332, endPoint y: 387, distance: 82.0
click at [332, 243] on div "import { useEmbeddedEthereumWallet } from '@privy-io/expo' ; const { wallets } …" at bounding box center [481, 120] width 427 height 245
copy code "const signature = await provider . request ({ method: 'eth_signTypedData_v4' , …"
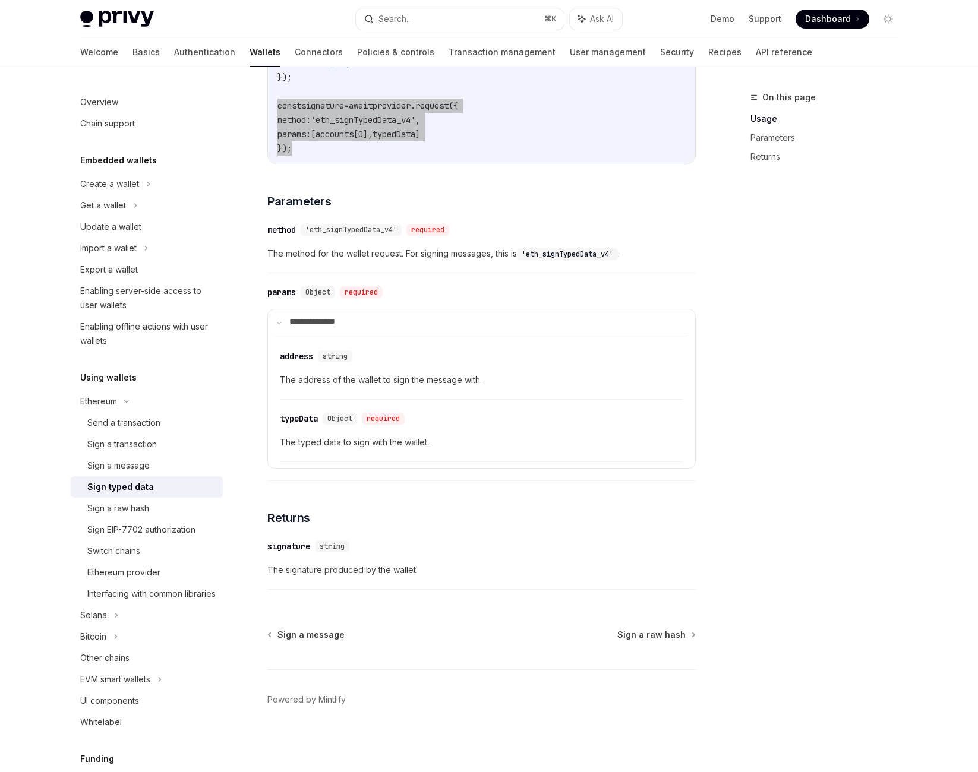
scroll to position [626, 0]
click at [296, 286] on div "params" at bounding box center [281, 292] width 29 height 12
click at [389, 349] on div "​ address string" at bounding box center [475, 356] width 391 height 14
